Goal: Use online tool/utility: Utilize a website feature to perform a specific function

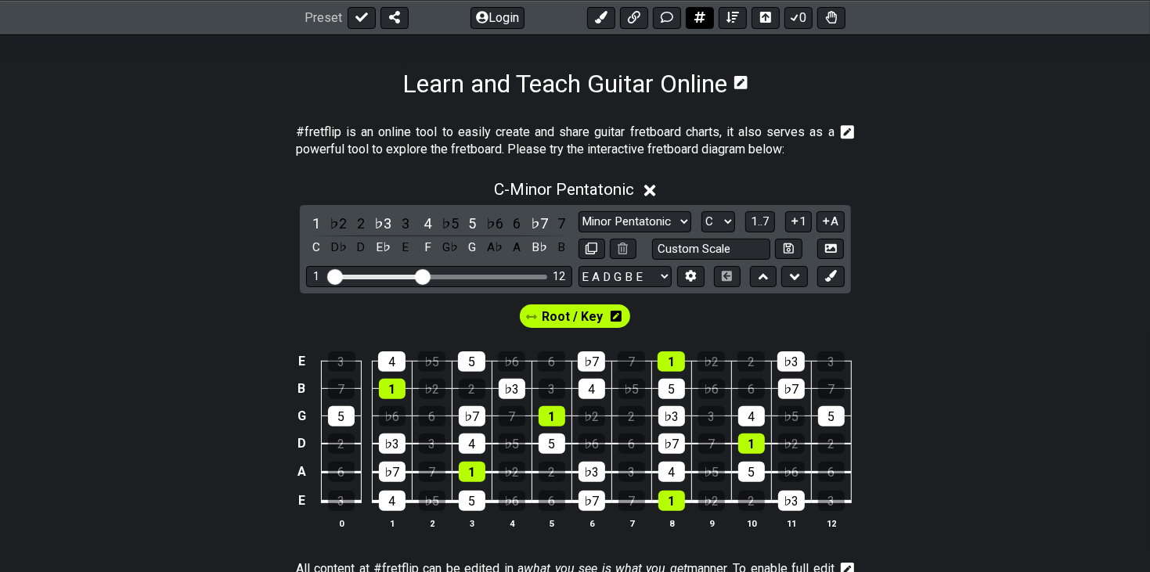
click at [700, 14] on icon at bounding box center [700, 17] width 11 height 11
select select "A"
select select "New Scale"
select select "C"
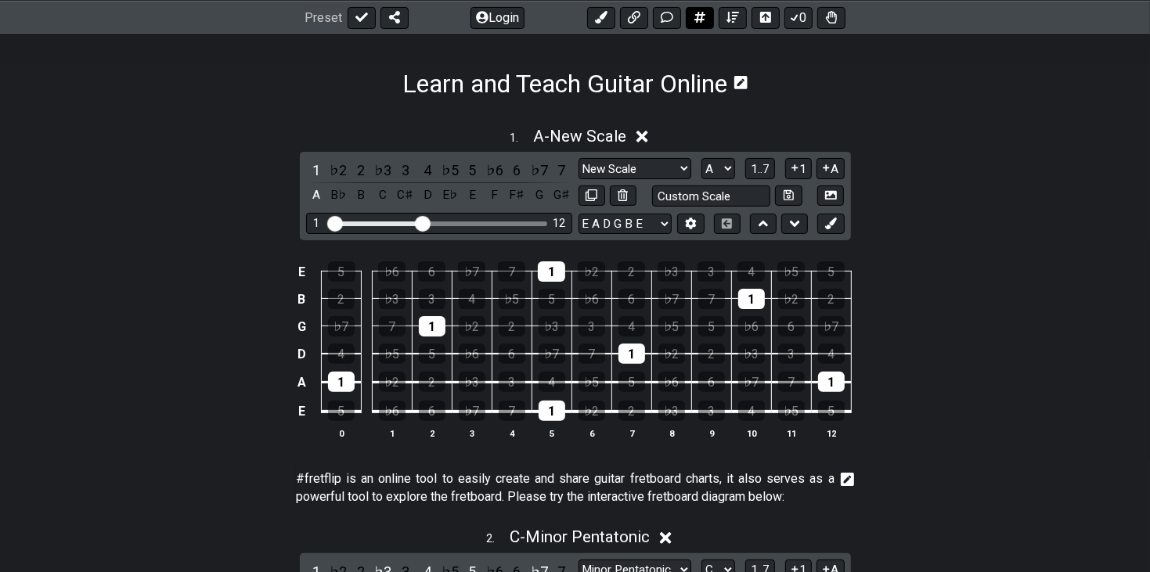
scroll to position [222, 0]
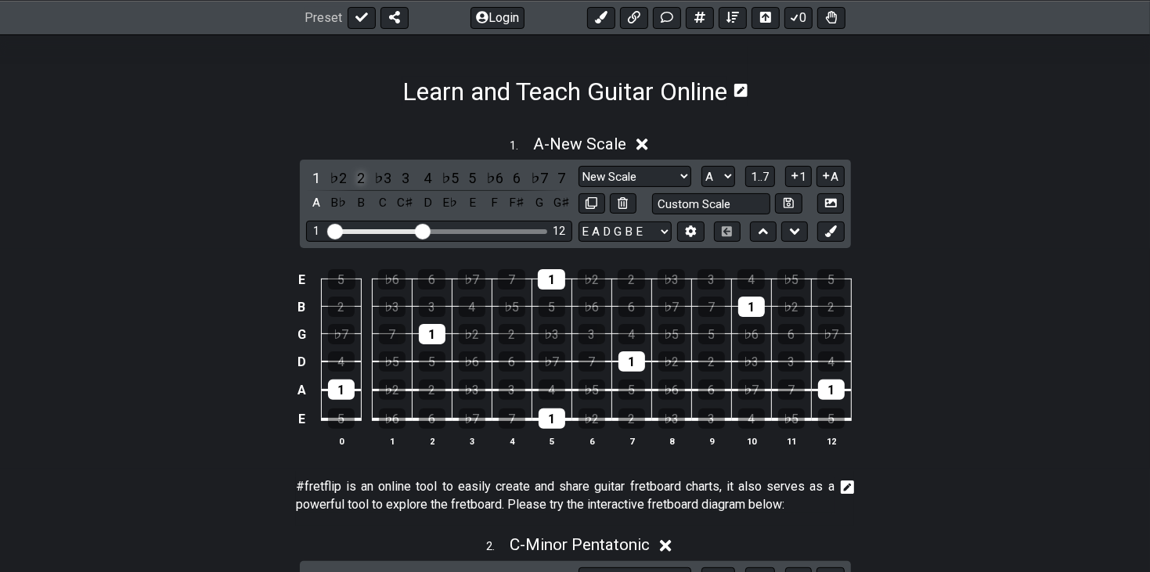
click at [362, 179] on div "2" at bounding box center [361, 178] width 20 height 21
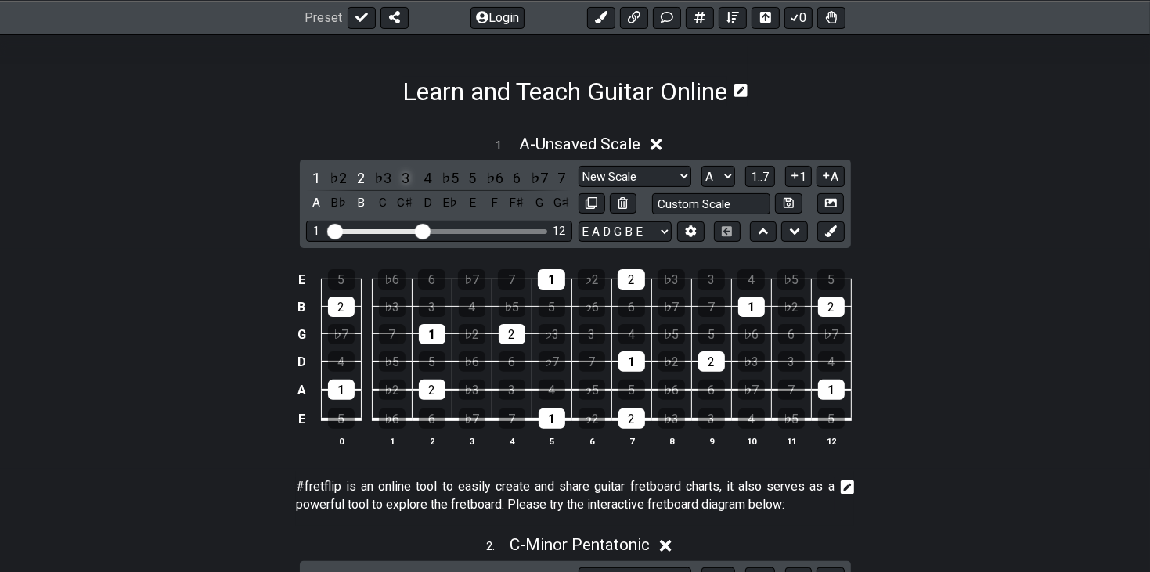
click at [401, 180] on div "3" at bounding box center [405, 178] width 20 height 21
click at [422, 181] on div "4" at bounding box center [427, 178] width 20 height 21
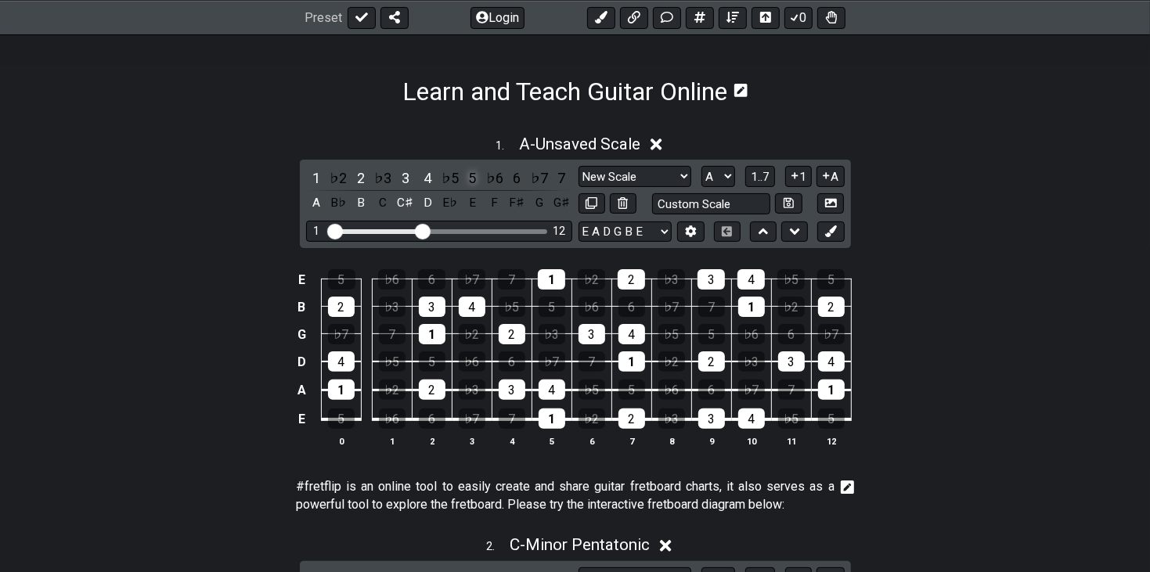
click at [472, 180] on div "5" at bounding box center [472, 178] width 20 height 21
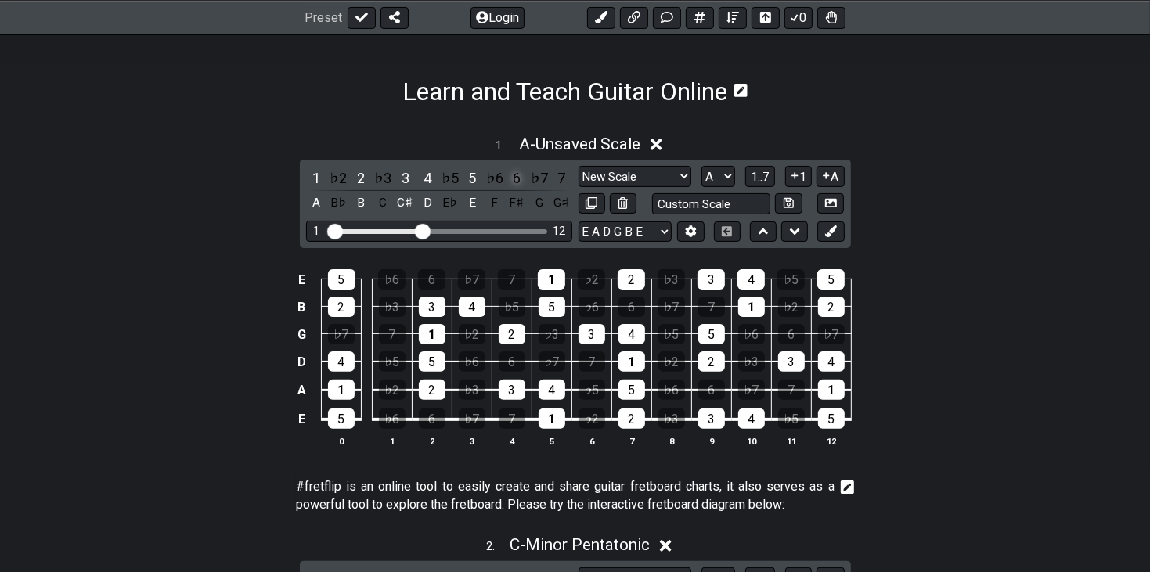
click at [520, 179] on div "6" at bounding box center [517, 178] width 20 height 21
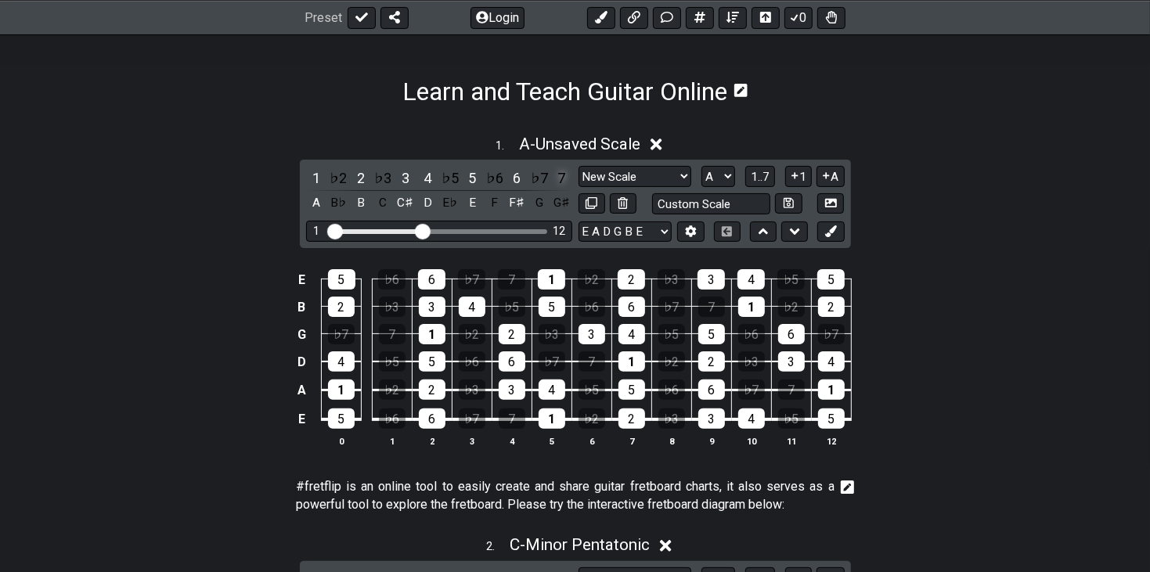
click at [562, 180] on div "7" at bounding box center [561, 178] width 20 height 21
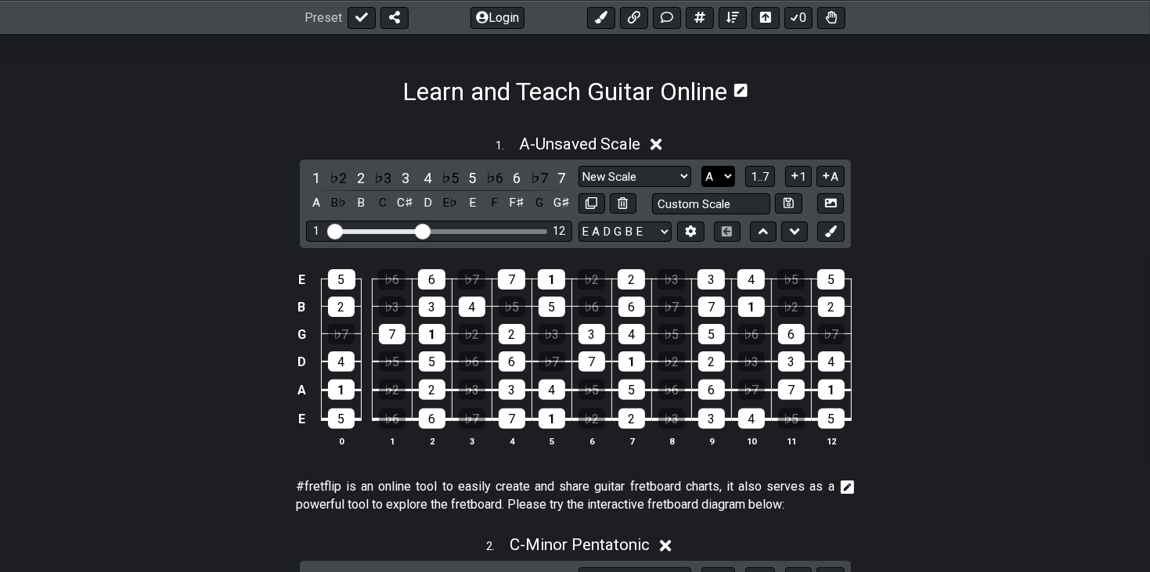
click at [715, 182] on select "A♭ A A♯ B♭ B C C♯ D♭ D D♯ E♭ E F F♯ G♭ G G♯" at bounding box center [719, 176] width 34 height 21
click at [702, 166] on select "A♭ A A♯ B♭ B C C♯ D♭ D D♯ E♭ E F F♯ G♭ G G♯" at bounding box center [719, 176] width 34 height 21
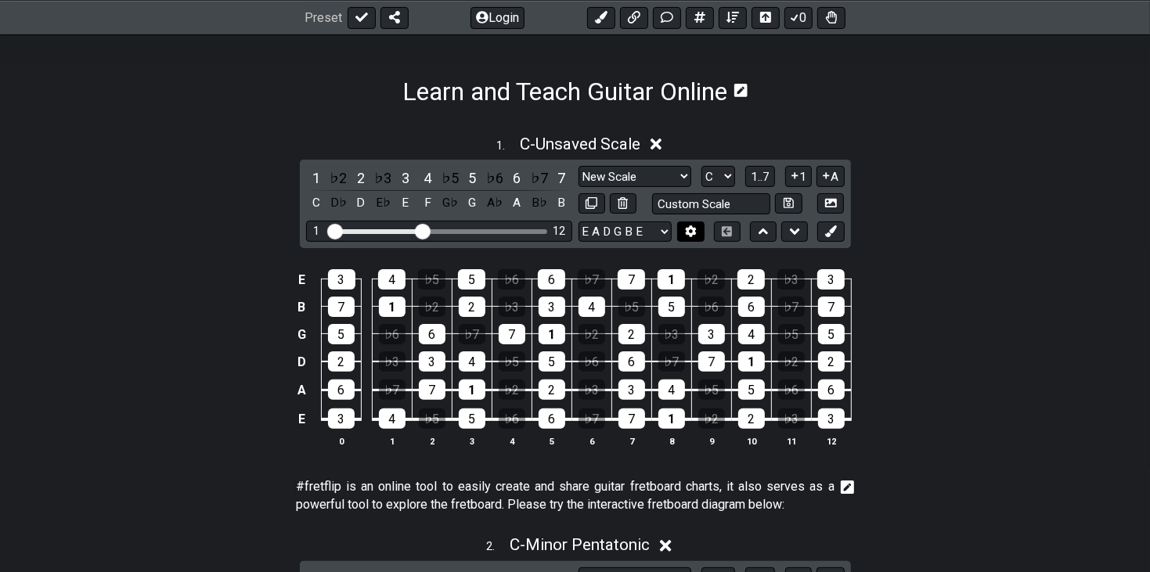
click at [691, 239] on button at bounding box center [690, 232] width 27 height 21
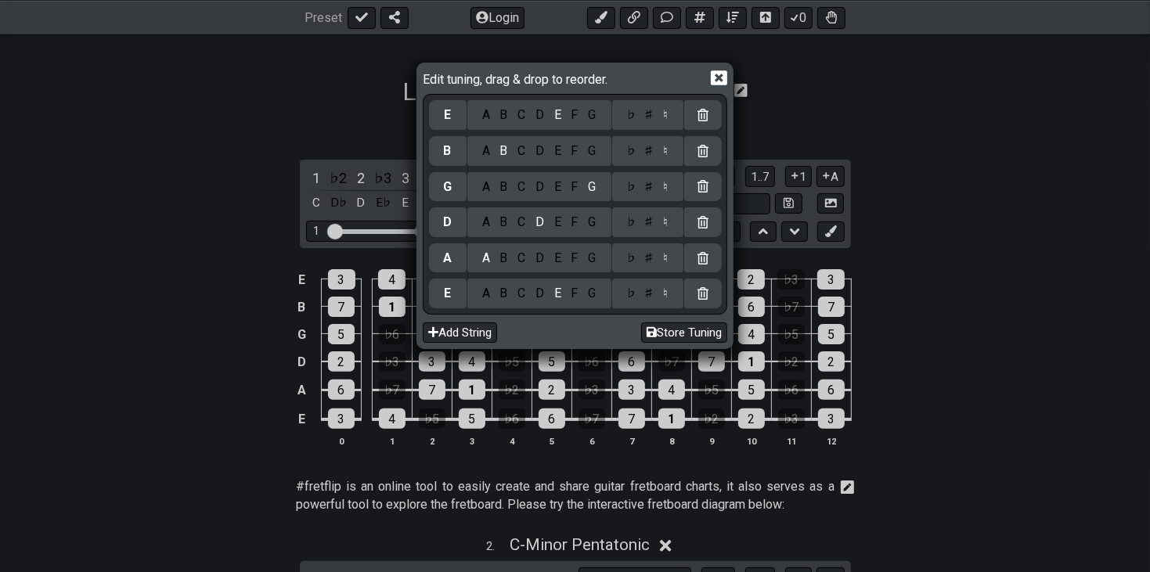
click at [536, 285] on div "D" at bounding box center [540, 293] width 19 height 17
click at [551, 225] on div "E" at bounding box center [557, 222] width 17 height 17
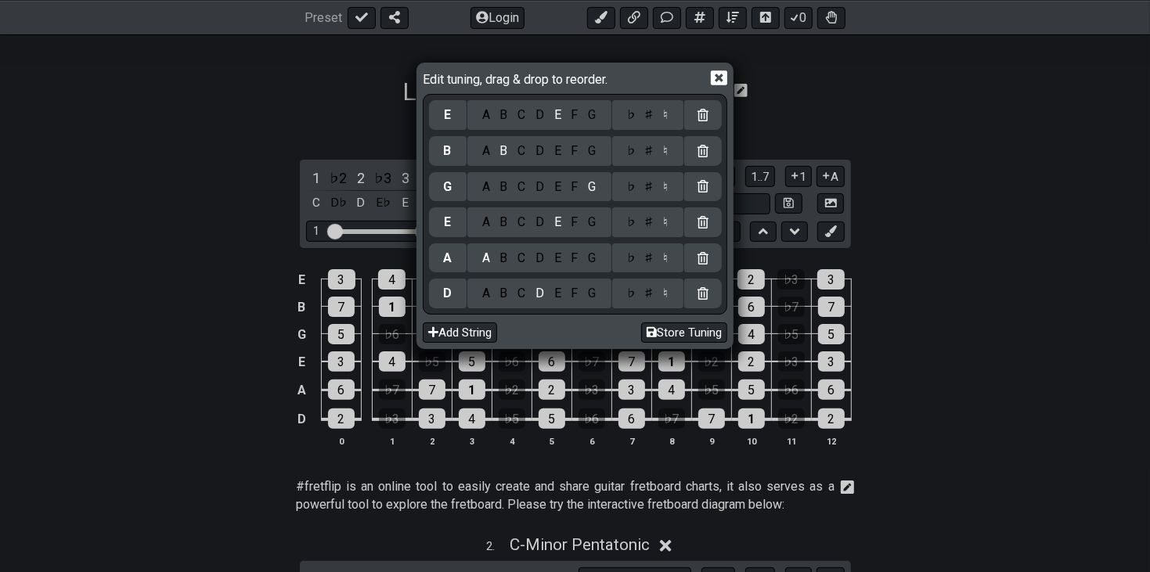
click at [481, 189] on div "A" at bounding box center [486, 187] width 18 height 17
click at [516, 150] on div "C" at bounding box center [522, 151] width 18 height 17
click at [648, 155] on div "♯" at bounding box center [649, 151] width 19 height 17
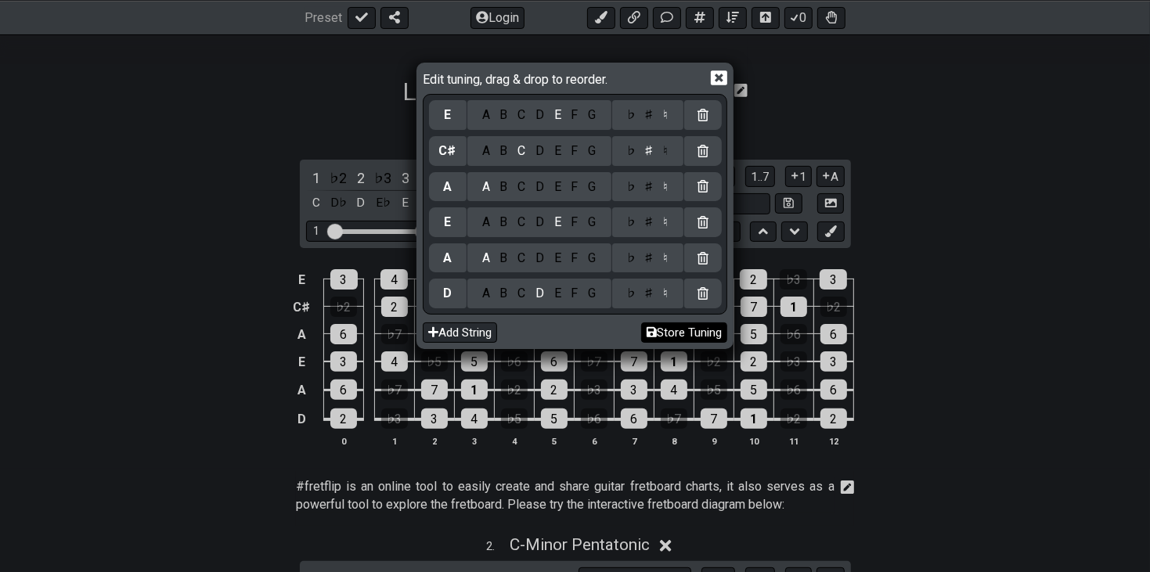
click at [702, 334] on button "Store Tuning" at bounding box center [684, 333] width 86 height 21
click at [728, 74] on icon at bounding box center [719, 77] width 16 height 15
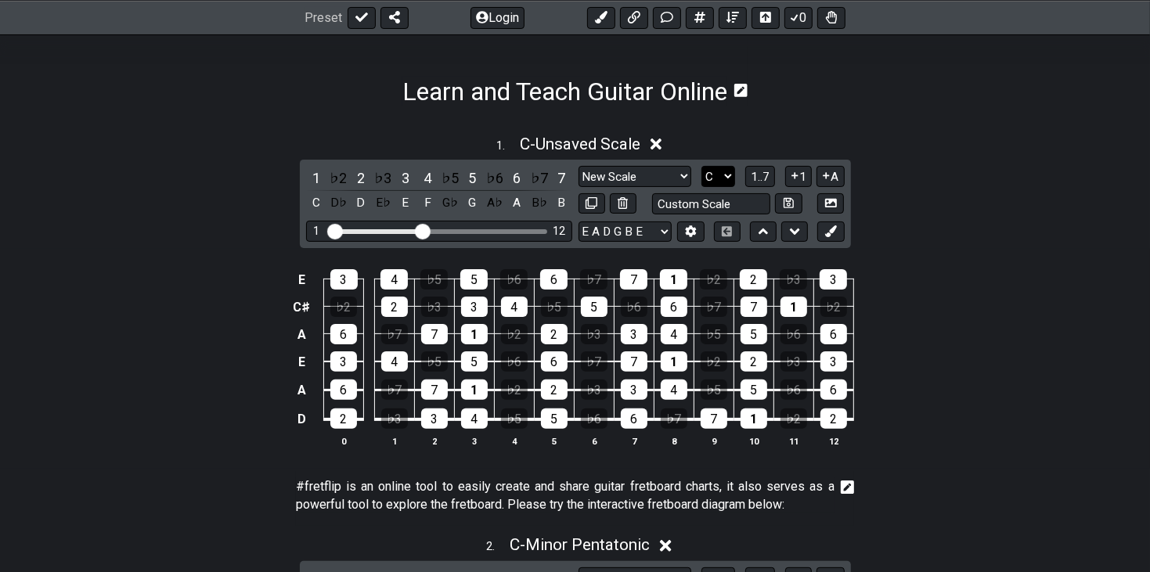
click at [729, 175] on select "A♭ A A♯ B♭ B C C♯ D♭ D D♯ E♭ E F F♯ G♭ G G♯" at bounding box center [719, 176] width 34 height 21
click at [702, 166] on select "A♭ A A♯ B♭ B C C♯ D♭ D D♯ E♭ E F F♯ G♭ G G♯" at bounding box center [719, 176] width 34 height 21
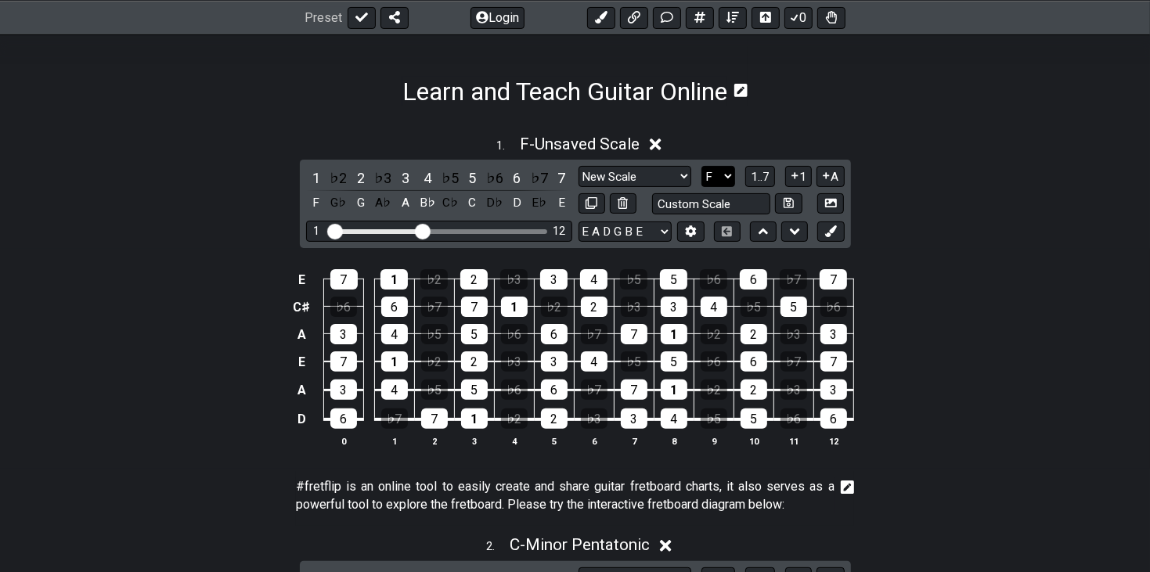
click at [721, 172] on select "A♭ A A♯ B♭ B C C♯ D♭ D D♯ E♭ E F F♯ G♭ G G♯" at bounding box center [719, 176] width 34 height 21
select select "D"
click at [702, 166] on select "A♭ A A♯ B♭ B C C♯ D♭ D D♯ E♭ E F F♯ G♭ G G♯" at bounding box center [719, 176] width 34 height 21
